Goal: Check status

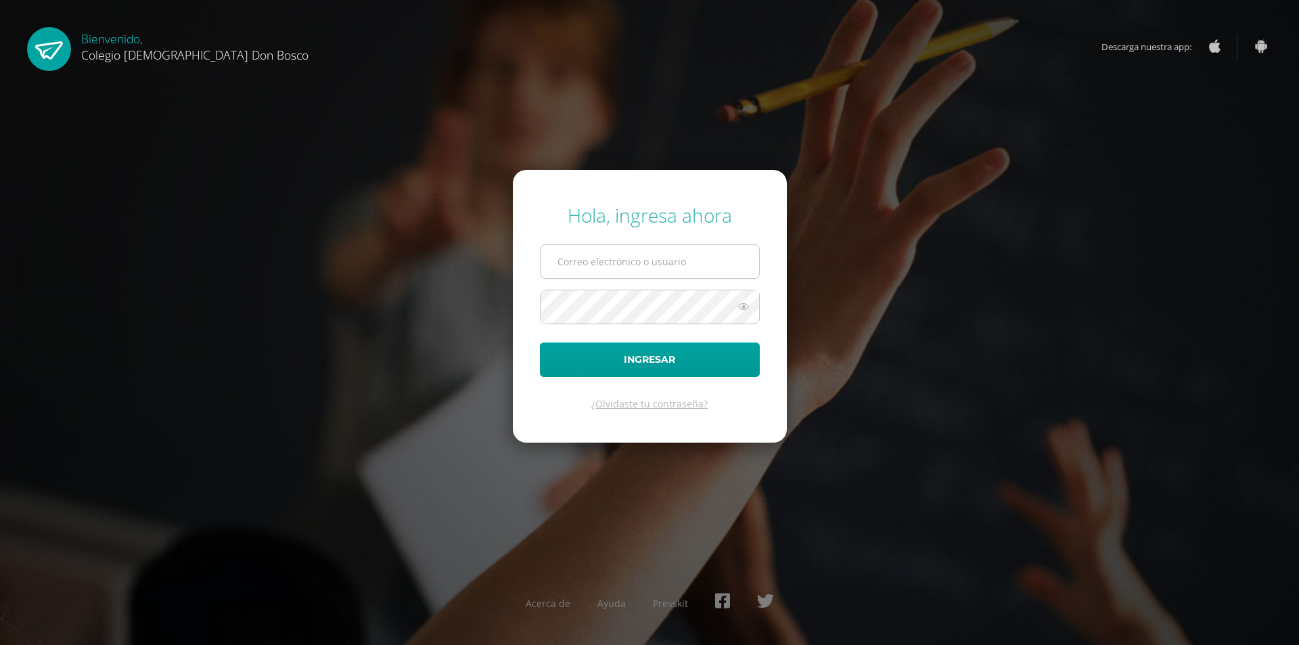
click at [561, 263] on input "text" at bounding box center [650, 261] width 219 height 33
type input "s_amaya@donbosco.edu.gt"
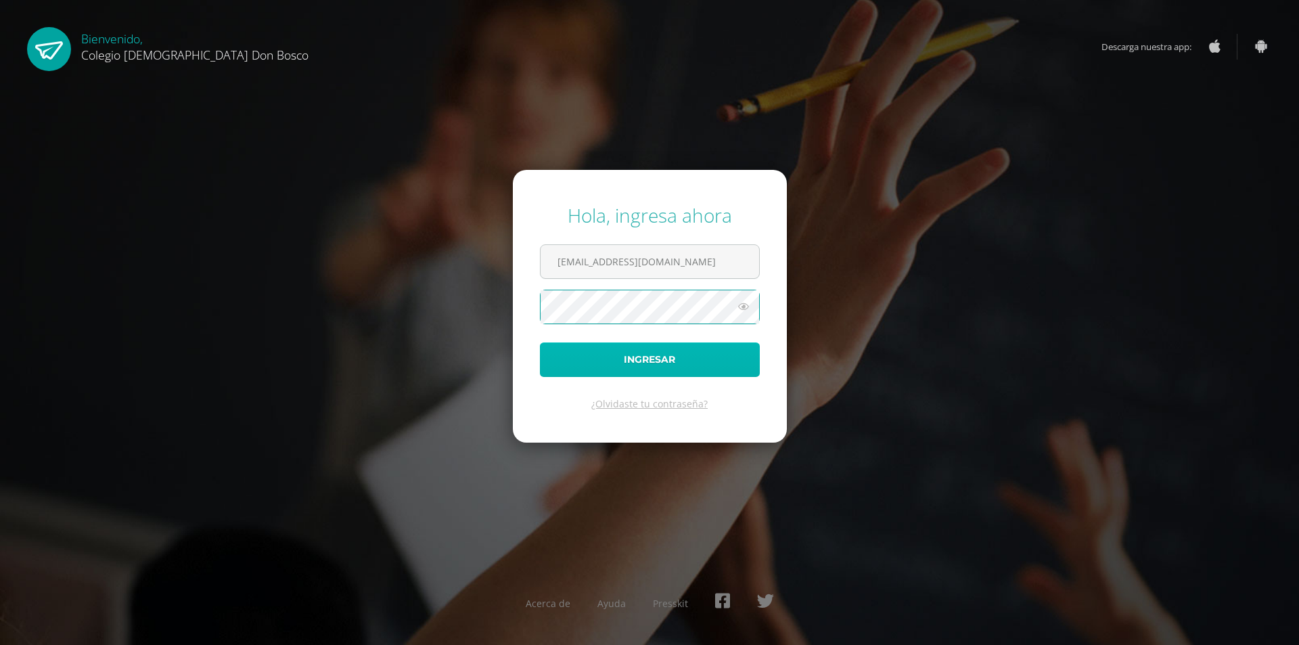
click at [587, 362] on button "Ingresar" at bounding box center [650, 359] width 220 height 35
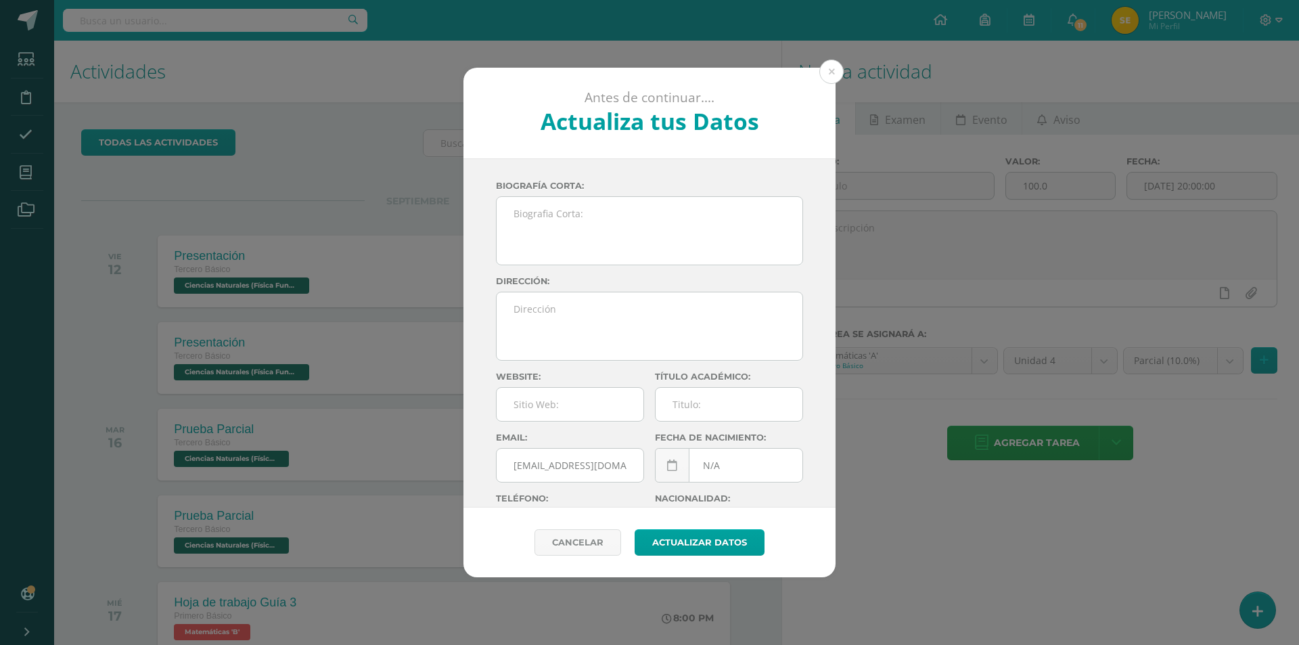
click at [470, 416] on div "Sergio Gustavo Amaya Contreras N8s72TBQtcrFxUN7vJqrG9rRpDG7PH Biografía corta: …" at bounding box center [649, 332] width 372 height 349
click at [833, 72] on button at bounding box center [831, 72] width 24 height 24
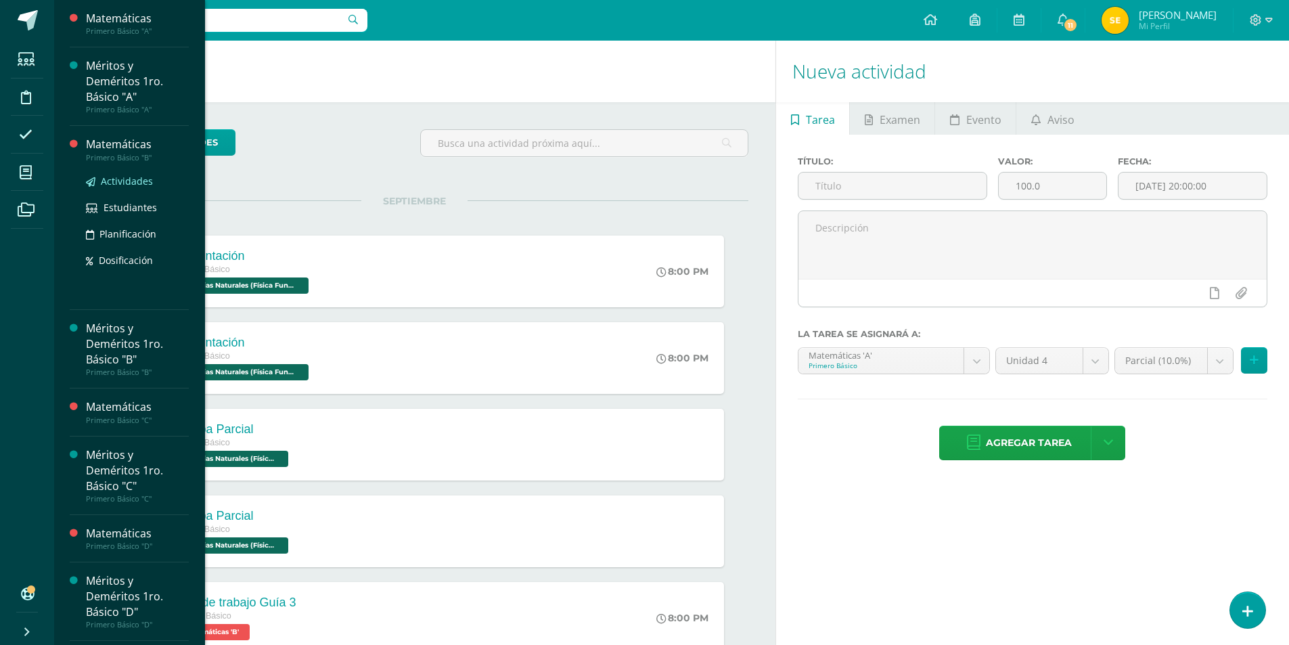
click at [120, 181] on span "Actividades" at bounding box center [127, 181] width 52 height 13
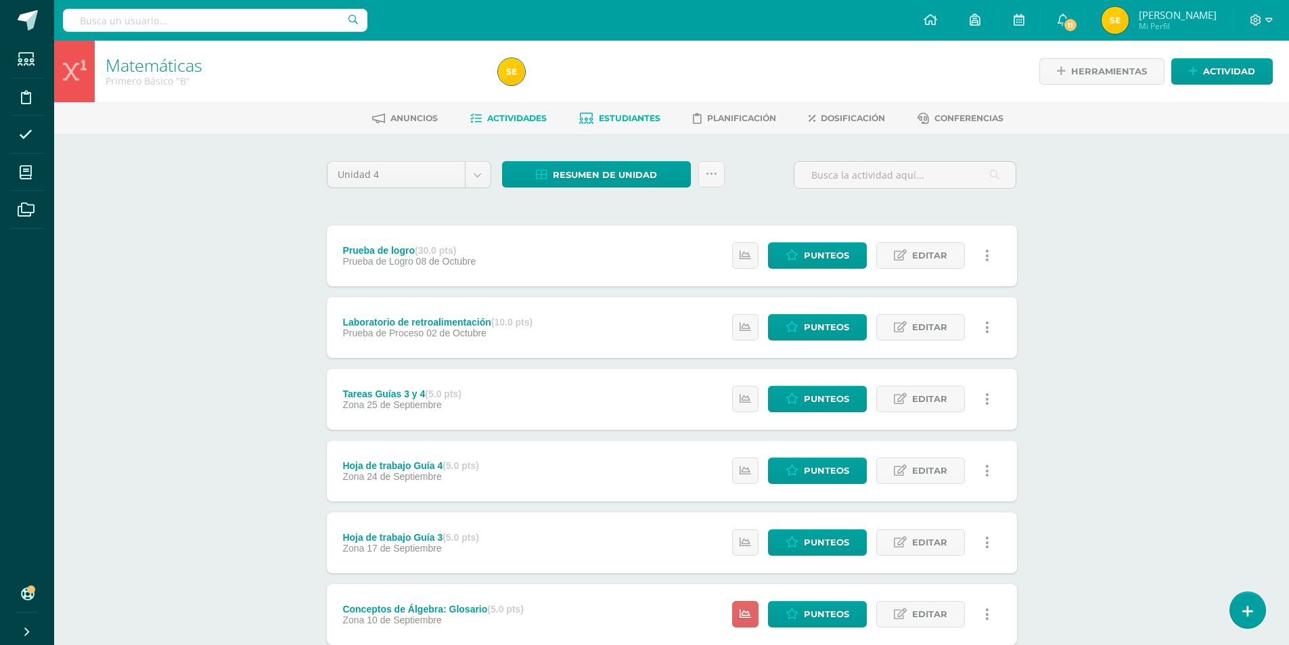
click at [624, 117] on span "Estudiantes" at bounding box center [630, 118] width 62 height 10
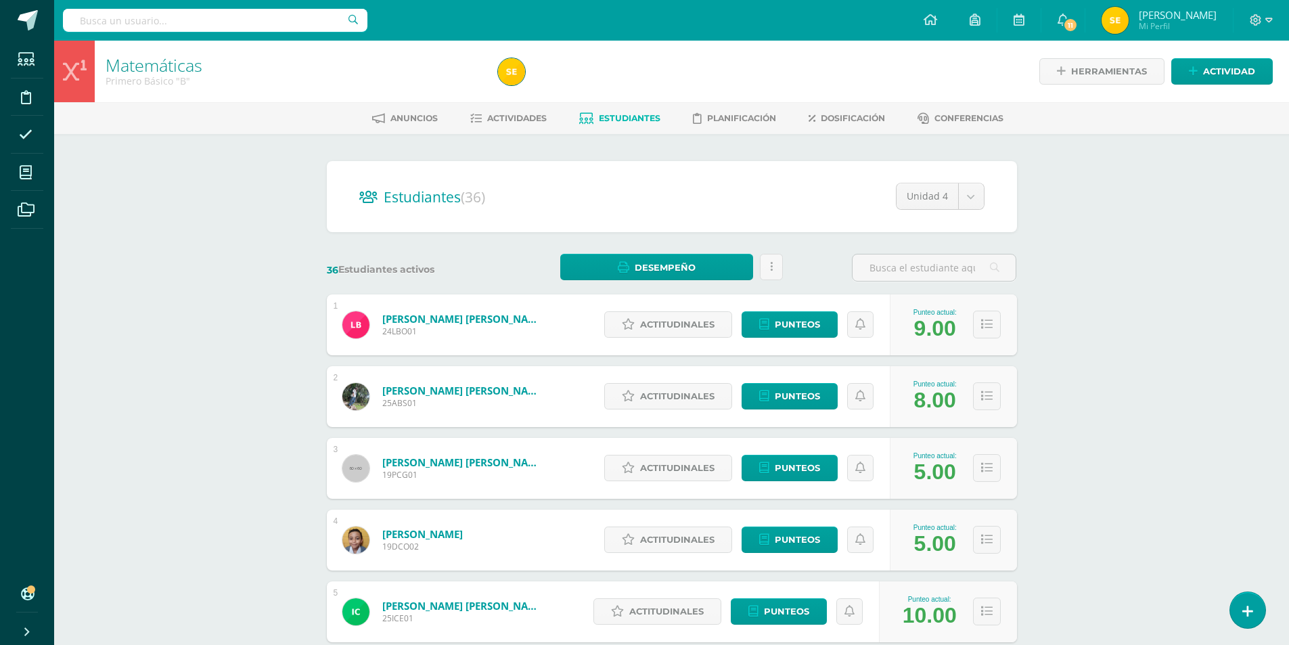
scroll to position [68, 0]
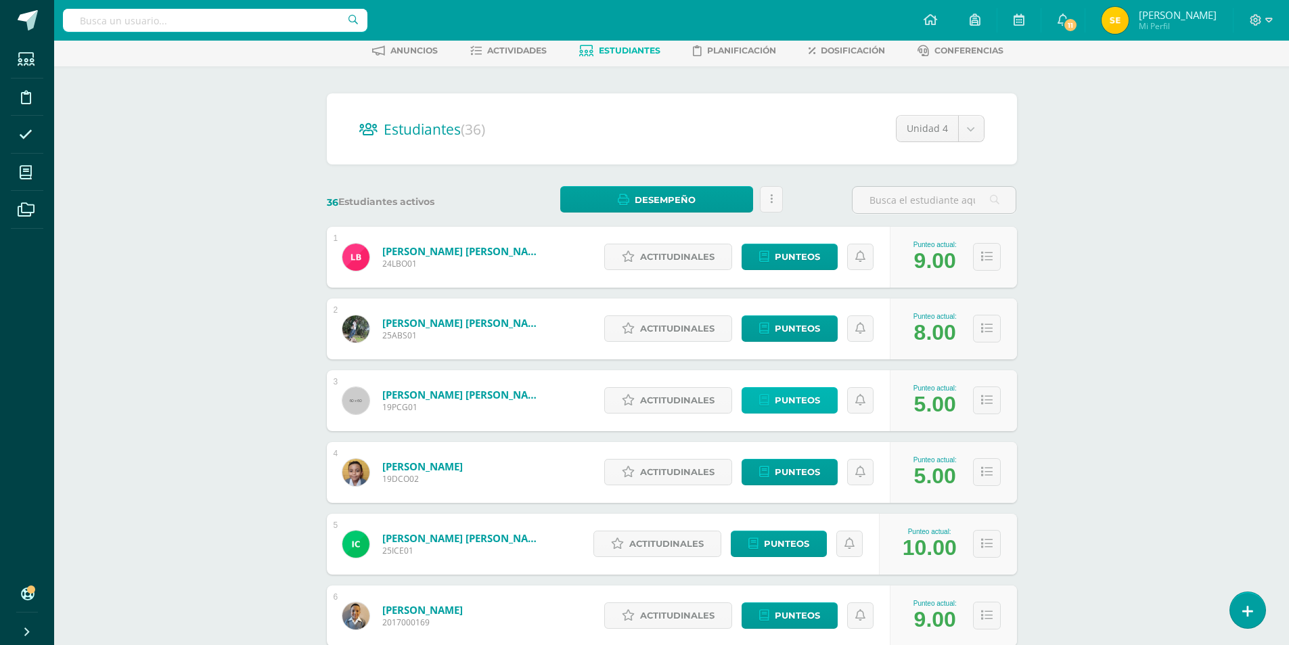
click at [801, 404] on span "Punteos" at bounding box center [797, 400] width 45 height 25
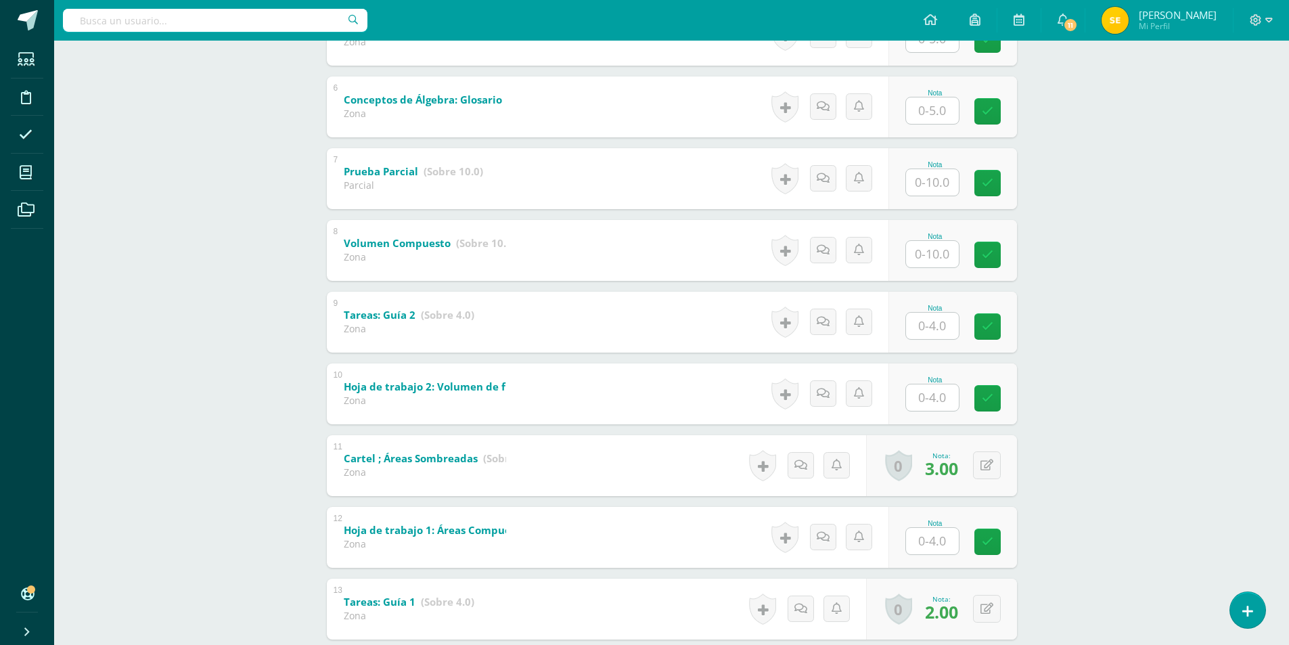
scroll to position [704, 0]
